Goal: Find specific page/section: Find specific page/section

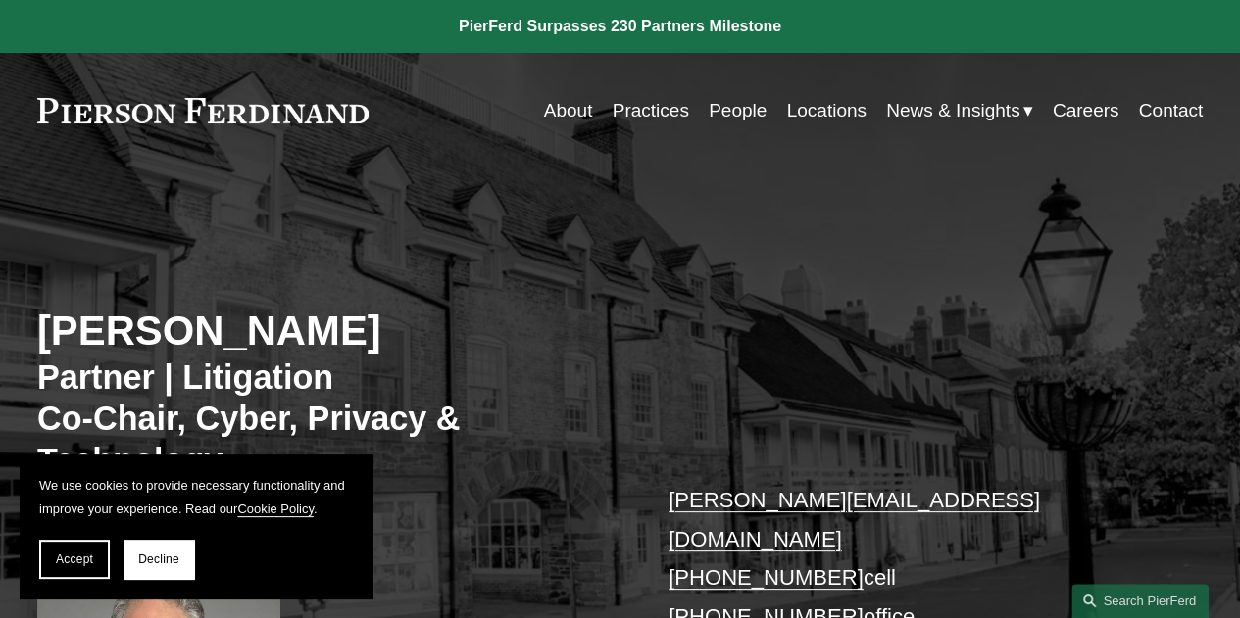
click at [330, 311] on h2 "Stuart Panensky" at bounding box center [328, 332] width 583 height 50
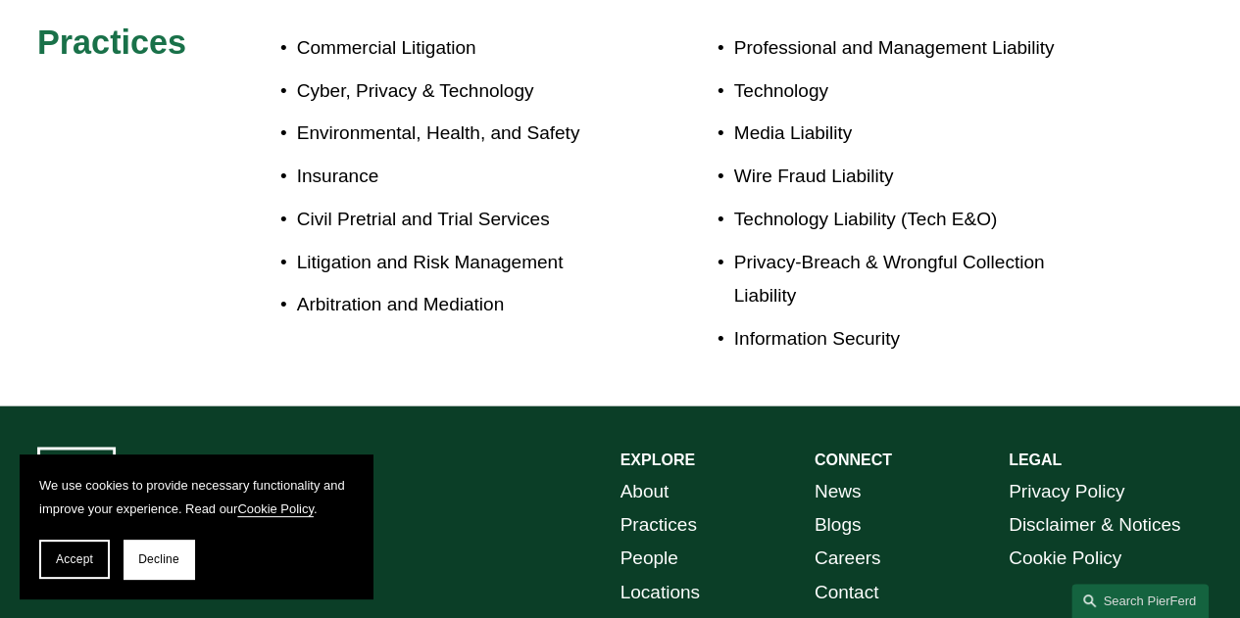
scroll to position [1363, 0]
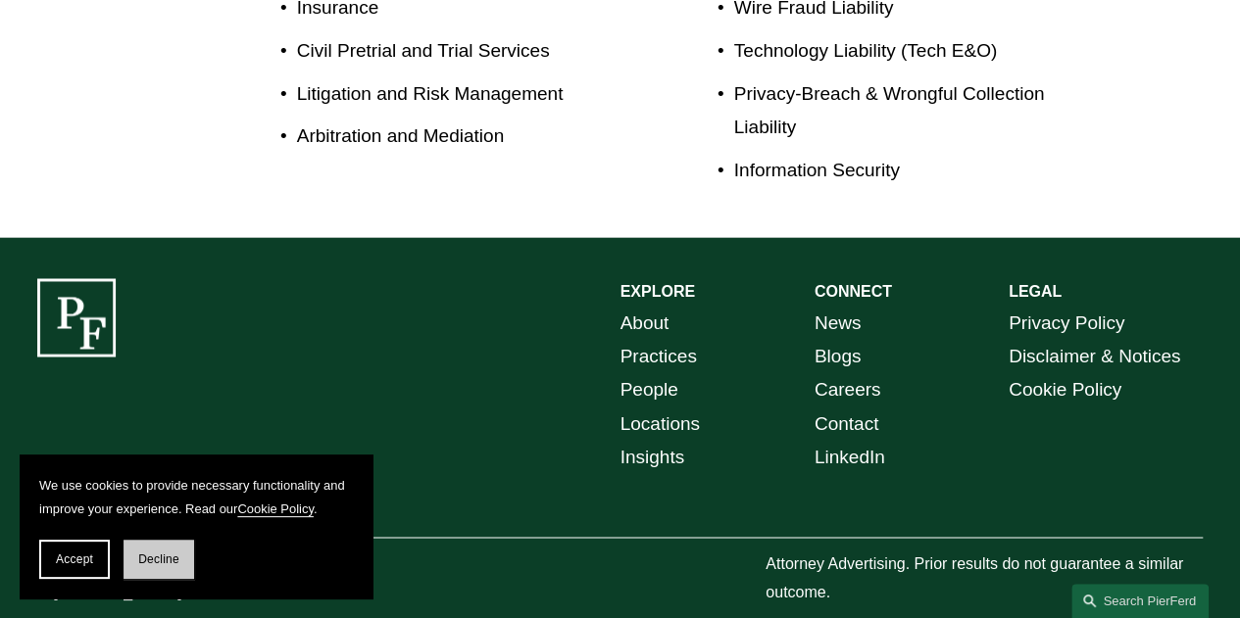
click at [159, 557] on span "Decline" at bounding box center [158, 560] width 41 height 14
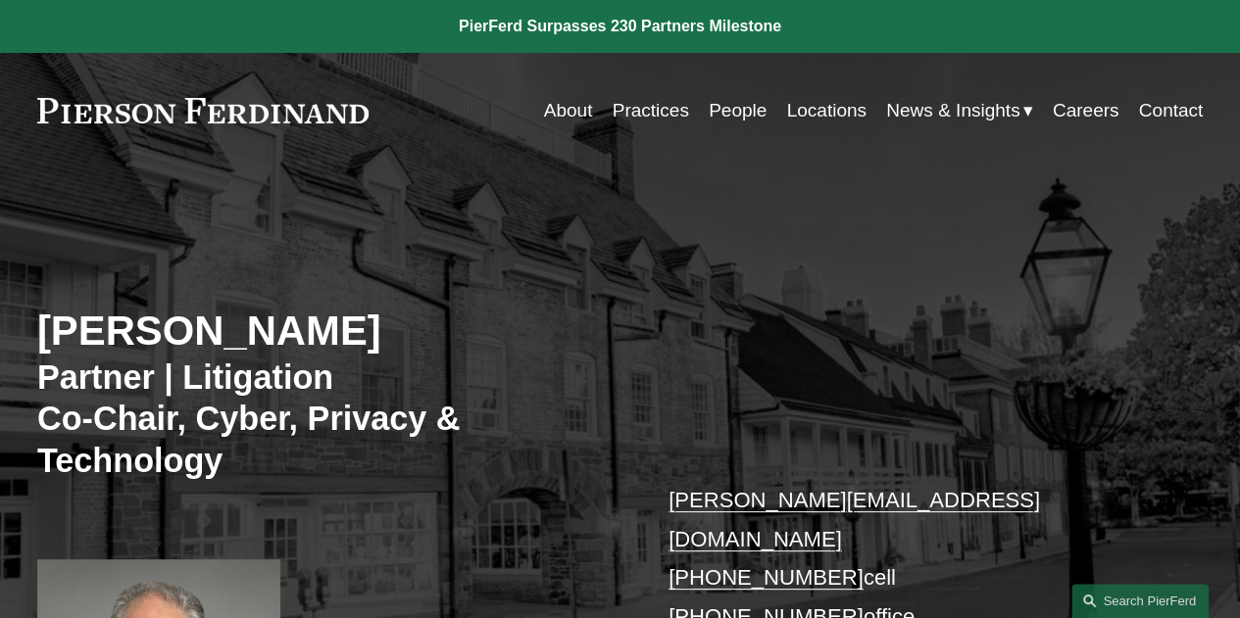
scroll to position [11, 0]
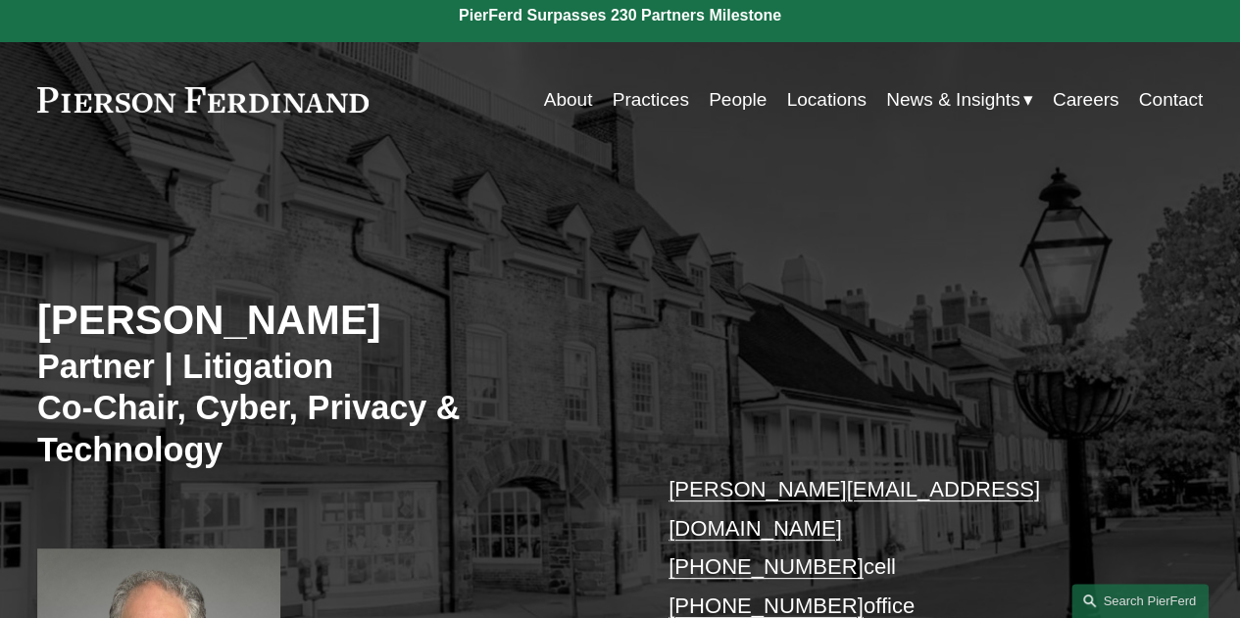
click at [1174, 95] on link "Contact" at bounding box center [1171, 99] width 65 height 37
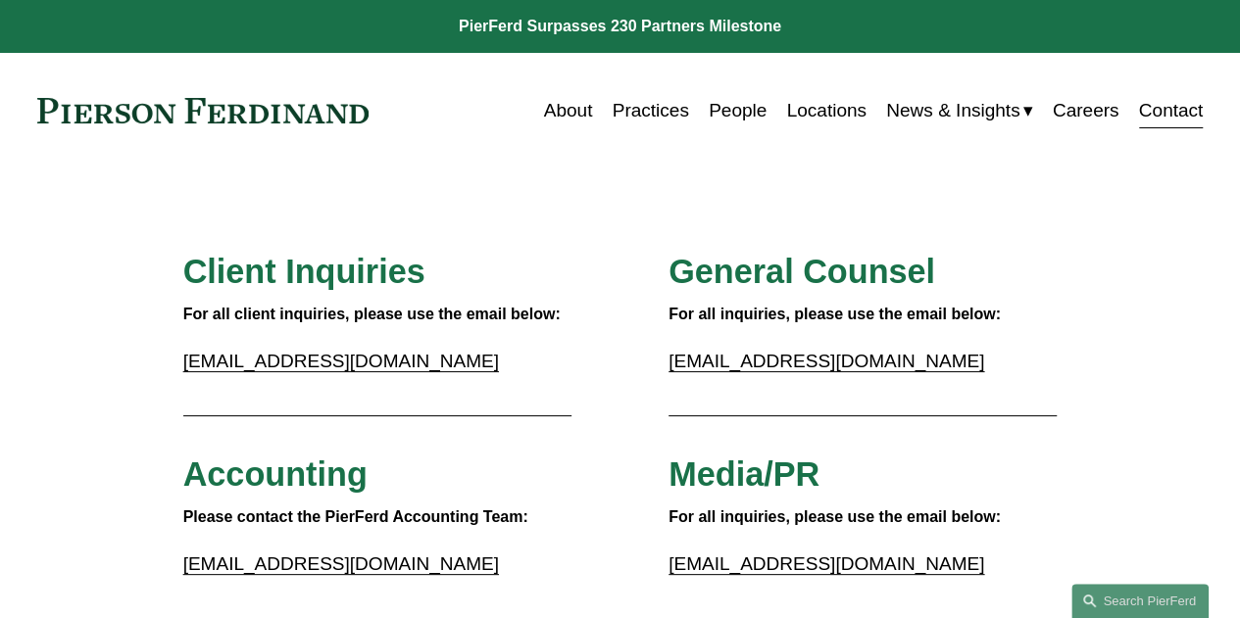
scroll to position [1, 0]
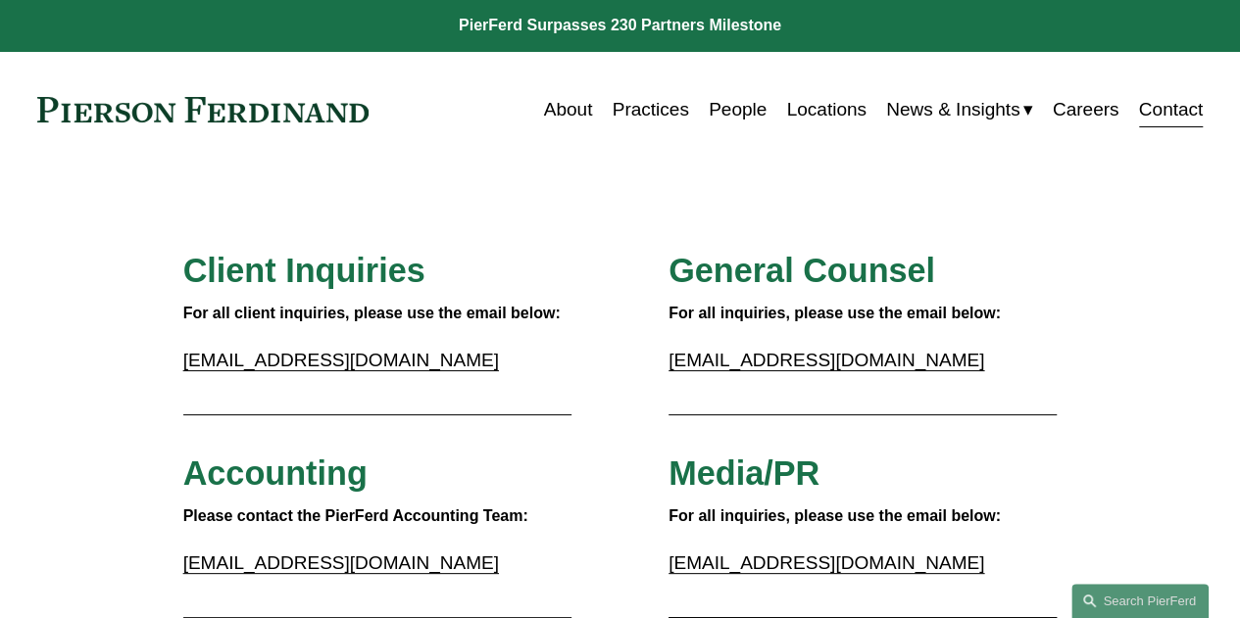
click at [727, 107] on link "People" at bounding box center [738, 109] width 58 height 37
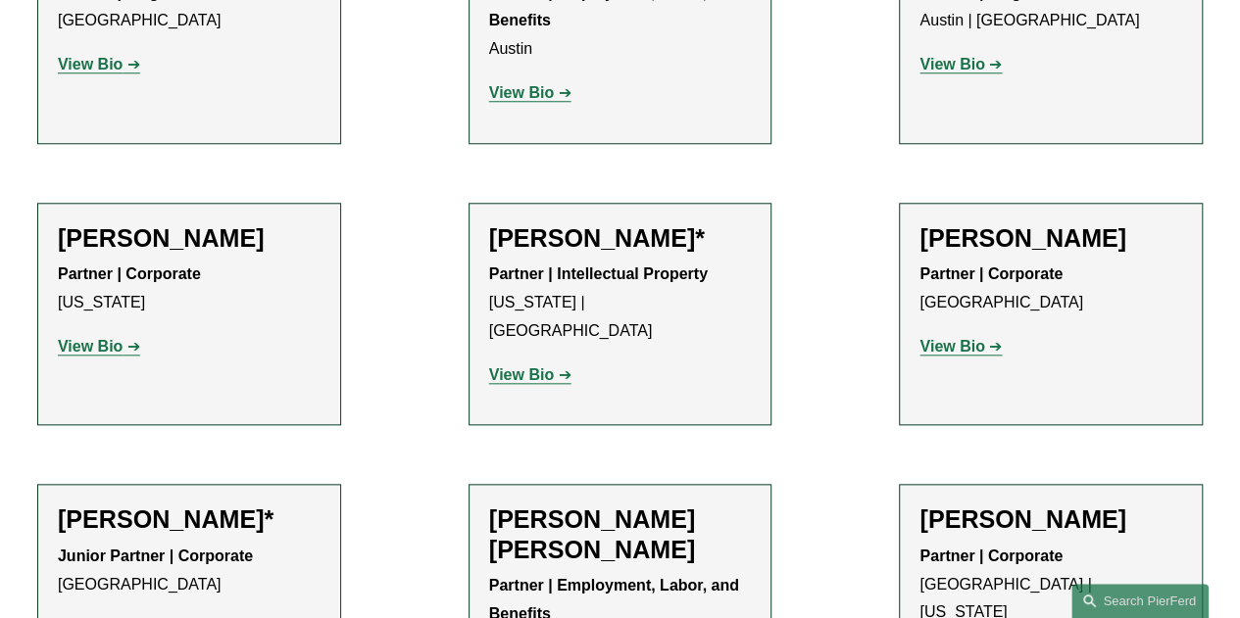
scroll to position [1083, 0]
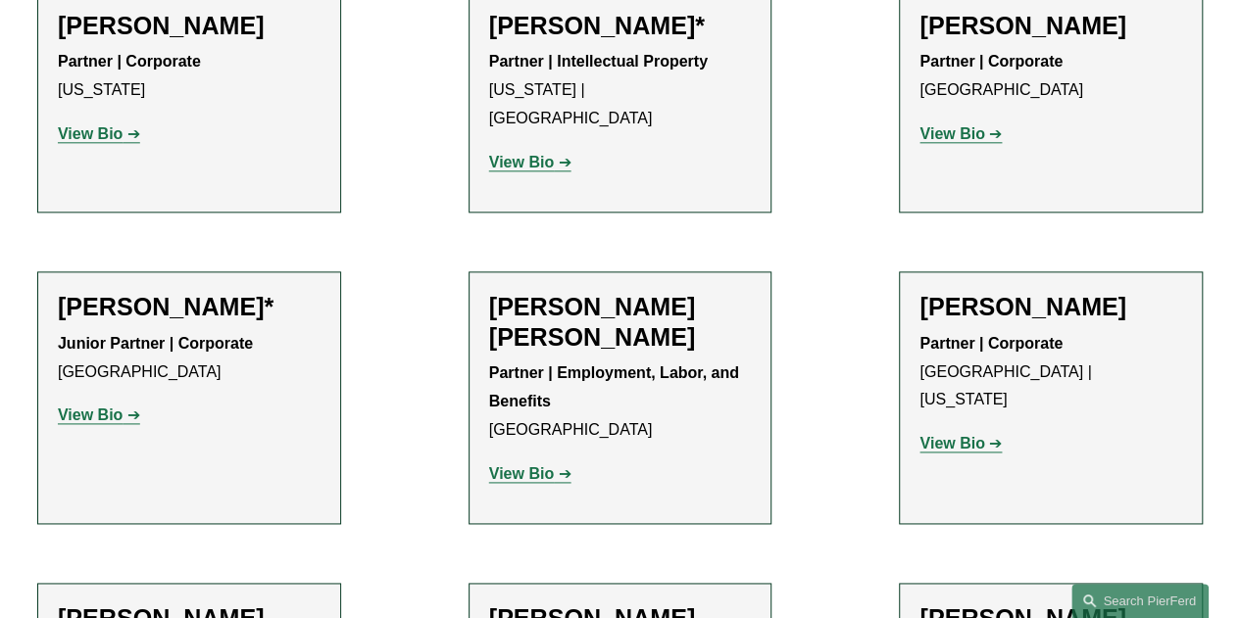
click at [528, 466] on strong "View Bio" at bounding box center [521, 474] width 65 height 17
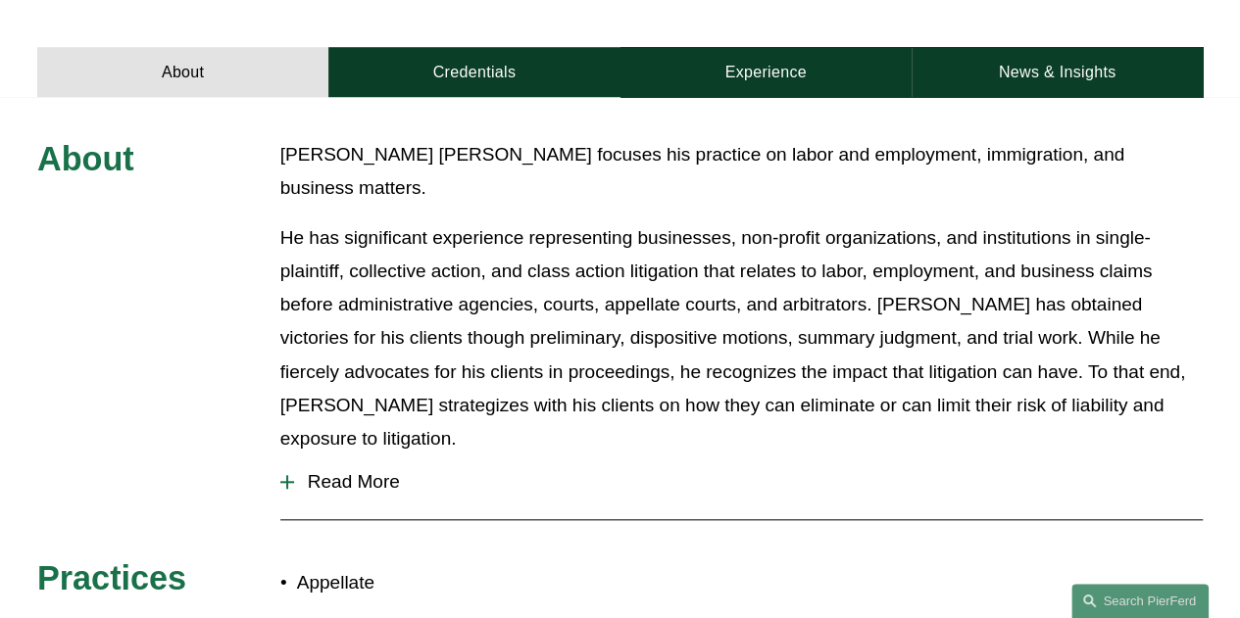
scroll to position [732, 0]
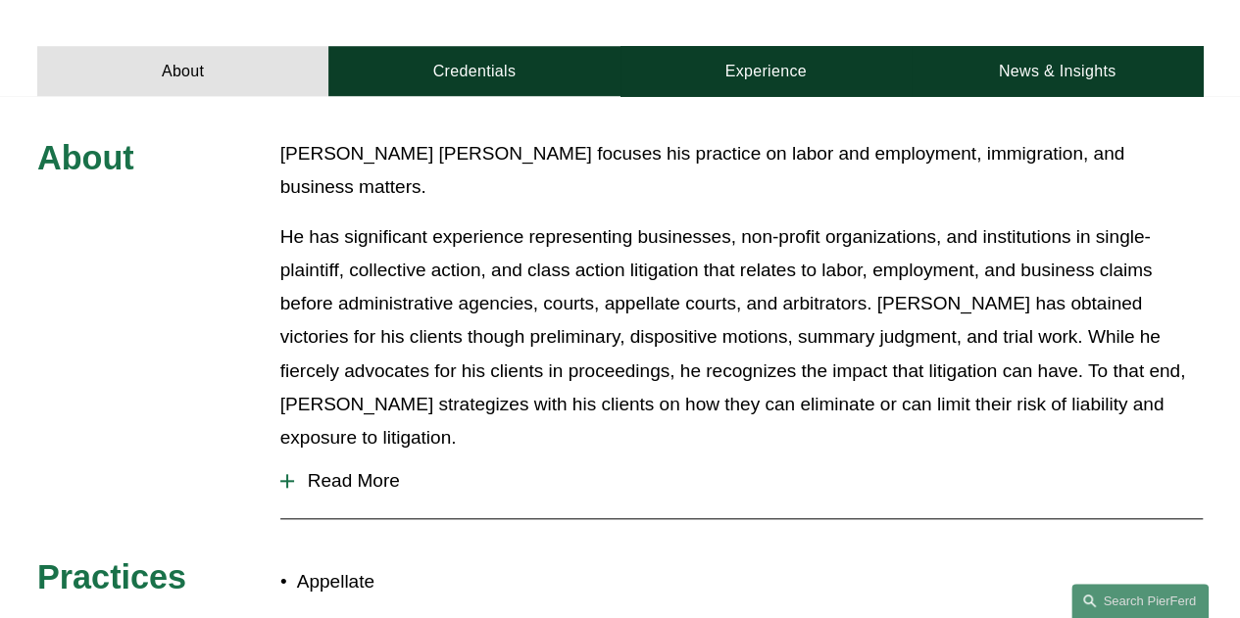
click at [377, 470] on span "Read More" at bounding box center [748, 481] width 909 height 22
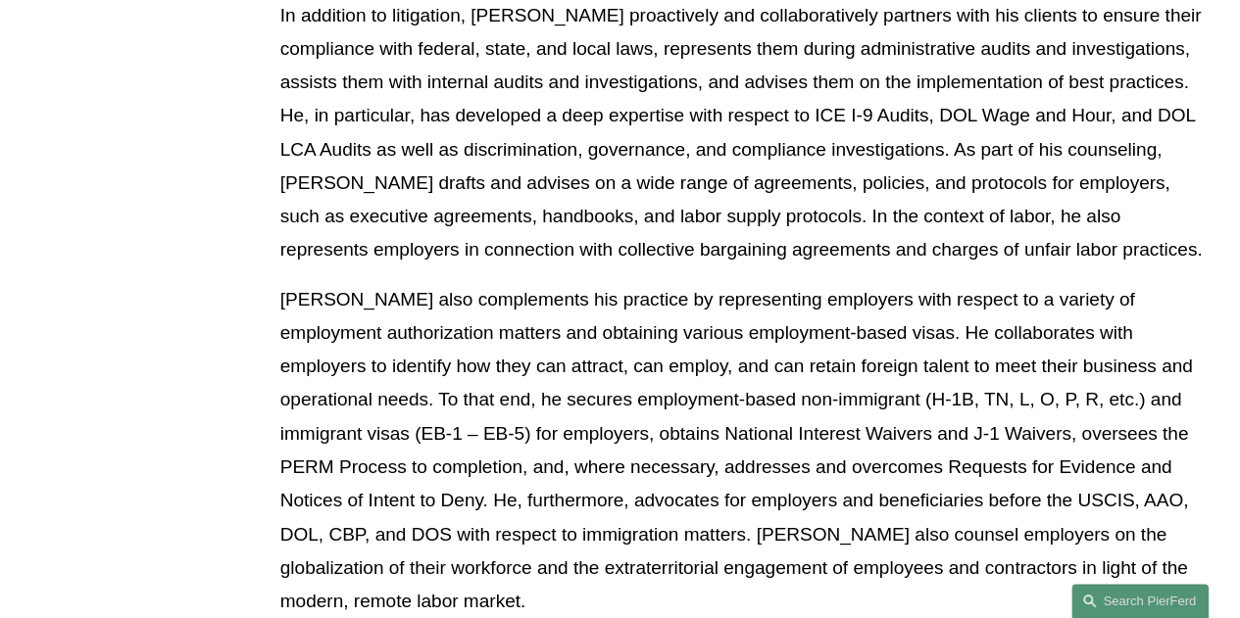
scroll to position [1242, 0]
